Goal: Information Seeking & Learning: Understand process/instructions

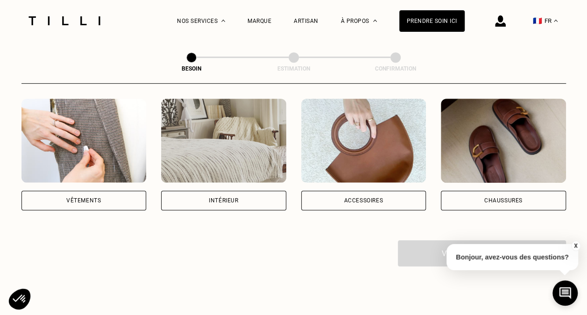
scroll to position [179, 0]
click at [74, 198] on div "Vêtements" at bounding box center [83, 201] width 35 height 6
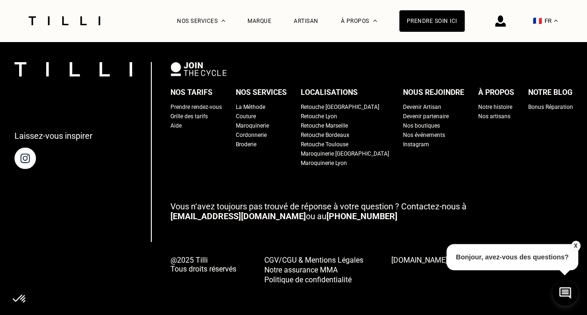
scroll to position [1136, 0]
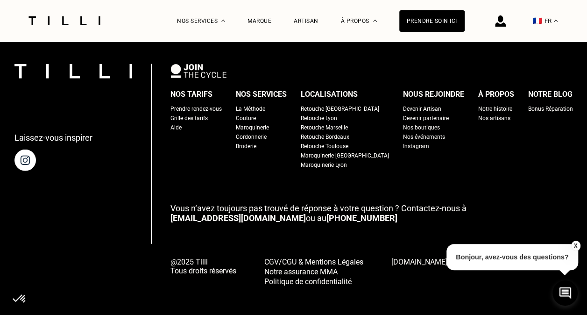
click at [55, 191] on div "Laissez-vous inspirer Nos tarifs Prendre rendez-vous Grille des tarifs Aide Nos…" at bounding box center [293, 175] width 559 height 222
click at [478, 113] on div "Nos artisans" at bounding box center [494, 117] width 32 height 9
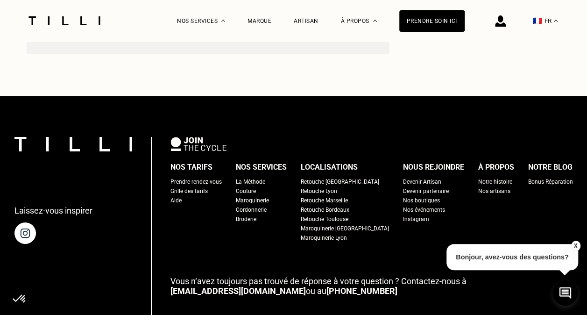
scroll to position [1572, 0]
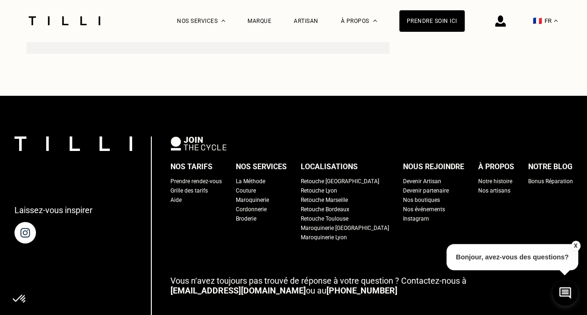
click at [256, 186] on div "Couture" at bounding box center [246, 190] width 20 height 9
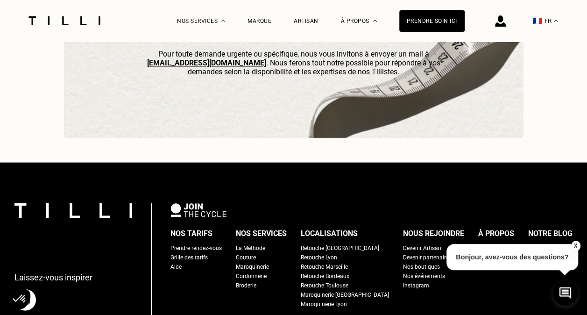
scroll to position [2774, 0]
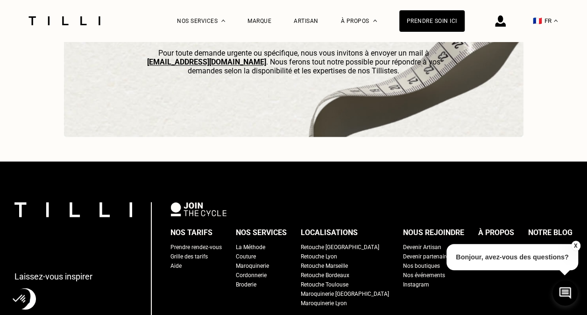
click at [198, 261] on div "Grille des tarifs" at bounding box center [188, 256] width 37 height 9
select select "FR"
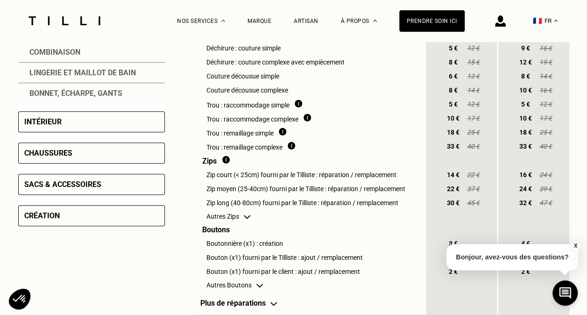
scroll to position [374, 0]
click at [155, 216] on div "Création" at bounding box center [91, 215] width 147 height 21
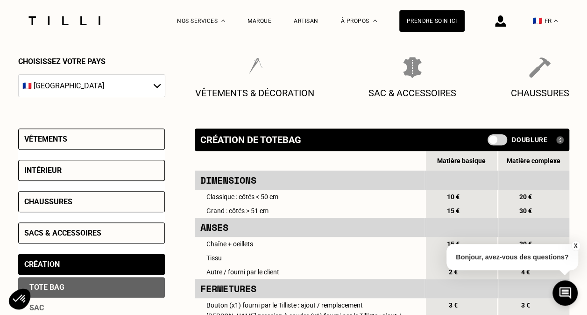
scroll to position [120, 0]
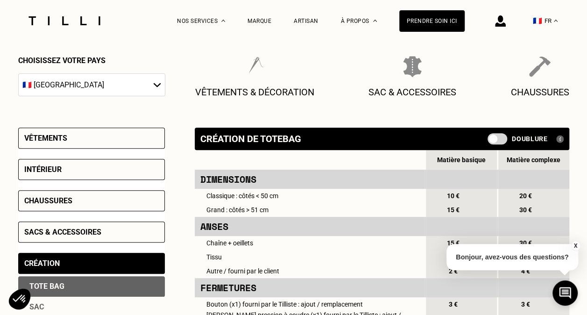
click at [124, 141] on div "Vêtements" at bounding box center [91, 137] width 147 height 21
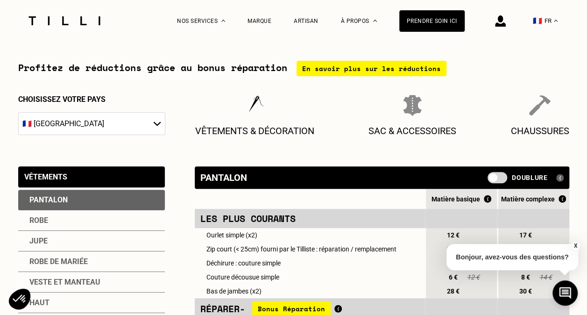
scroll to position [0, 0]
